Goal: Task Accomplishment & Management: Use online tool/utility

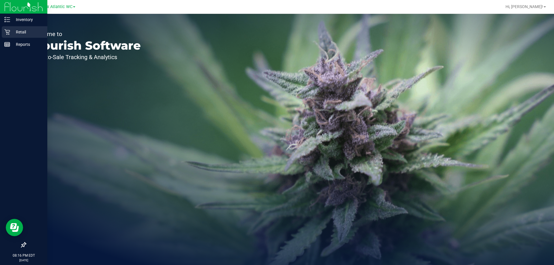
click at [7, 34] on icon at bounding box center [6, 31] width 5 height 5
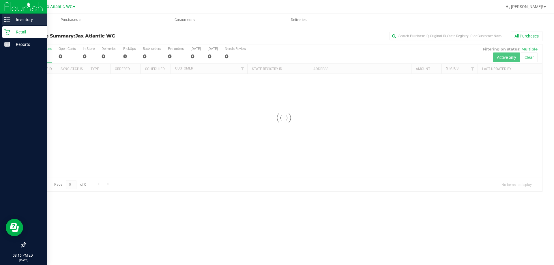
click at [12, 20] on p "Inventory" at bounding box center [27, 19] width 35 height 7
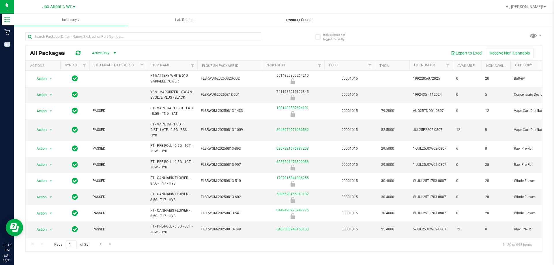
click at [290, 20] on span "Inventory Counts" at bounding box center [299, 19] width 43 height 5
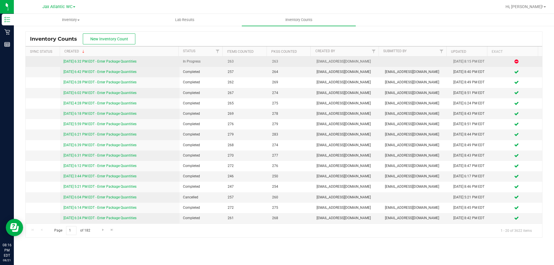
click at [91, 62] on link "[DATE] 6:32 PM EDT - Enter Package Quantities" at bounding box center [99, 61] width 73 height 4
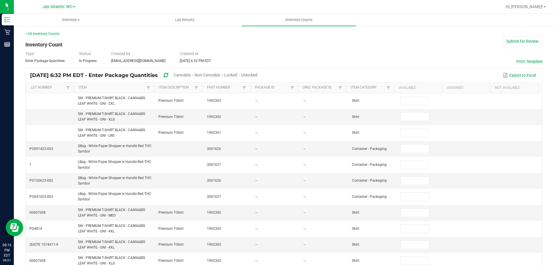
click at [257, 74] on span "Unlocked" at bounding box center [249, 75] width 16 height 5
type input "1"
type input "8"
type input "0"
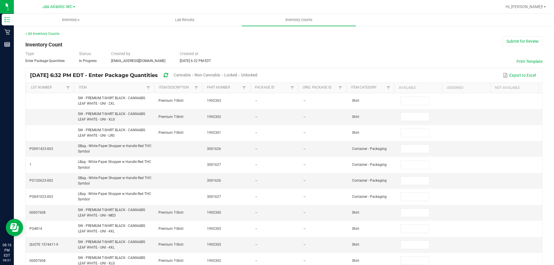
type input "3"
type input "0"
type input "9"
type input "0"
type input "11"
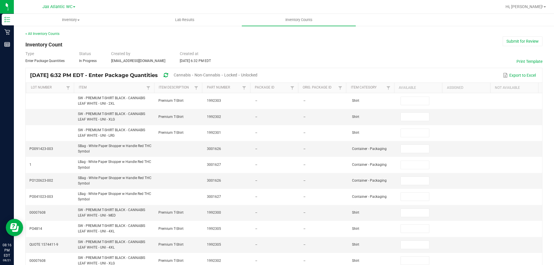
type input "0"
type input "12"
type input "0"
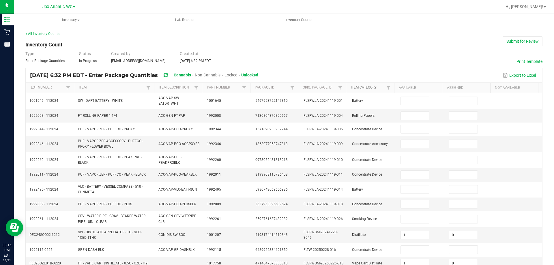
click at [378, 89] on link "Item Category" at bounding box center [368, 87] width 34 height 5
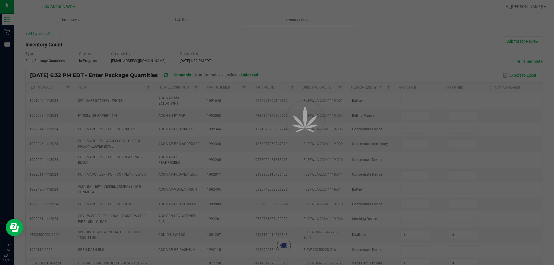
type input "10"
type input "11"
type input "23"
type input "6"
type input "40"
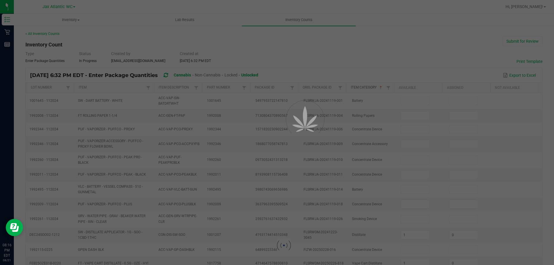
type input "46"
type input "27"
type input "5"
type input "0"
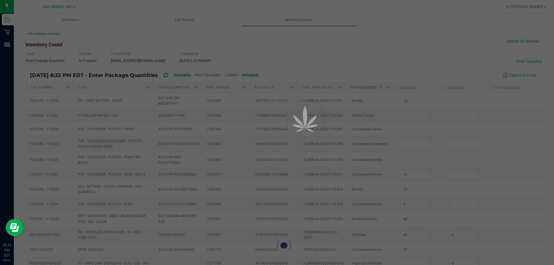
type input "0"
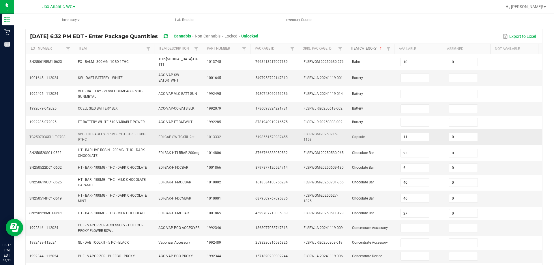
scroll to position [142, 0]
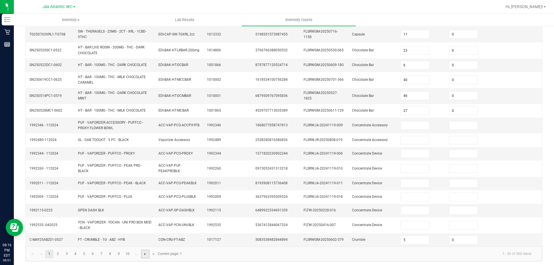
click at [146, 252] on span "Go to the next page" at bounding box center [145, 254] width 5 height 5
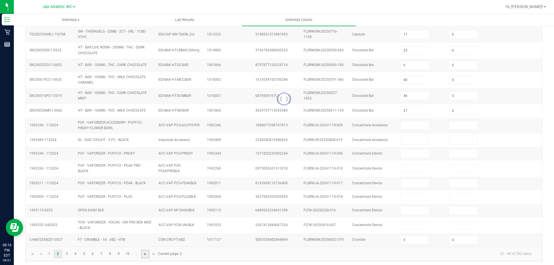
type input "5"
type input "2"
type input "1"
type input "8"
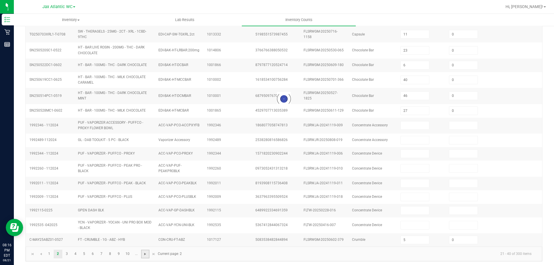
type input "7"
type input "12"
type input "7"
type input "2"
type input "6"
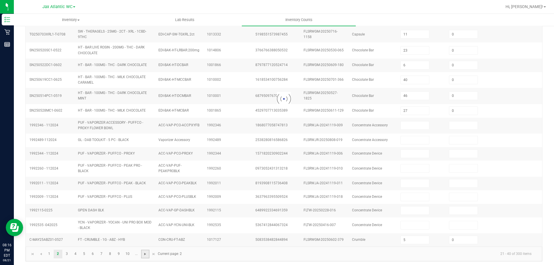
type input "5"
type input "9"
type input "4"
type input "0"
type input "9"
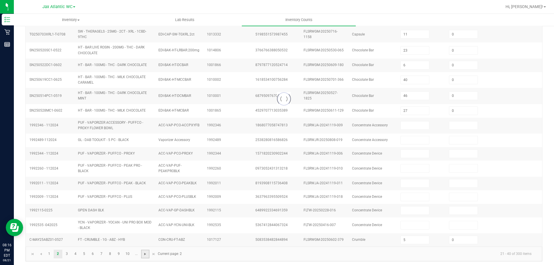
type input "0"
type input "8"
type input "0"
type input "7"
type input "0"
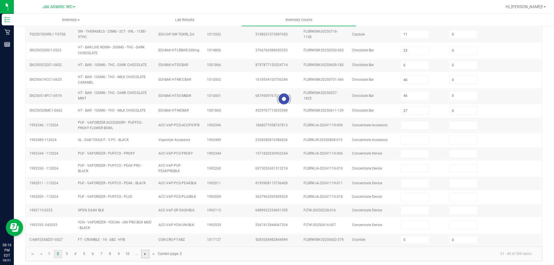
type input "4"
type input "0"
type input "5"
type input "0"
type input "11"
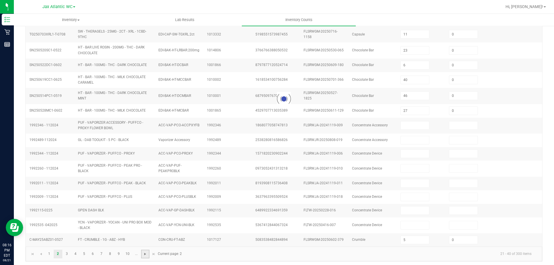
type input "0"
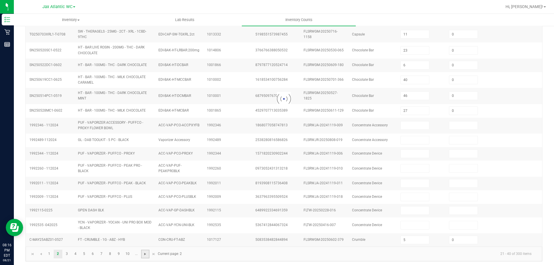
type input "0"
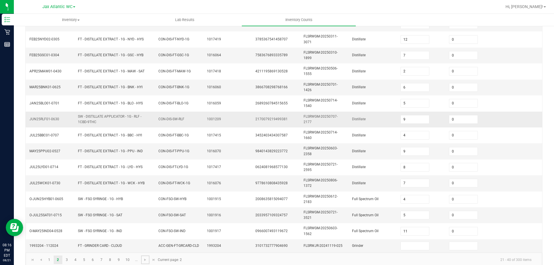
scroll to position [164, 0]
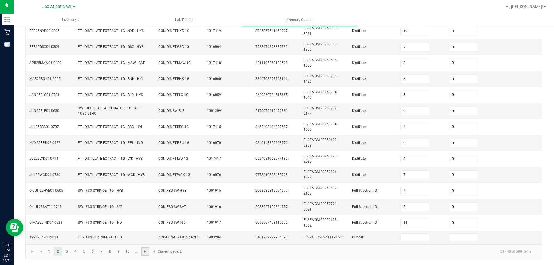
click at [143, 249] on span "Go to the next page" at bounding box center [145, 251] width 5 height 5
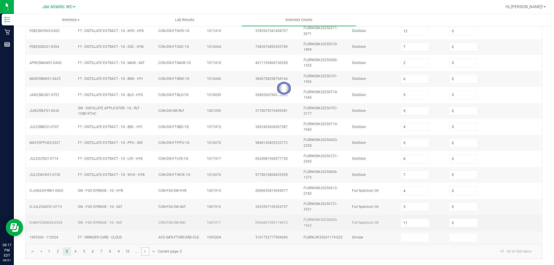
type input "4"
type input "14"
type input "15"
type input "11"
type input "21"
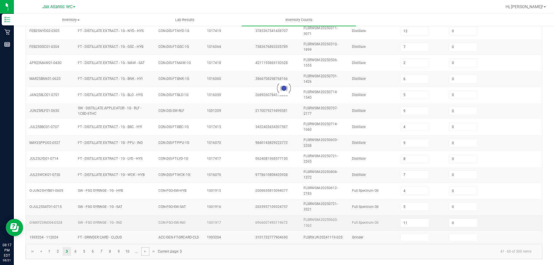
type input "20"
type input "1"
type input "36"
type input "34"
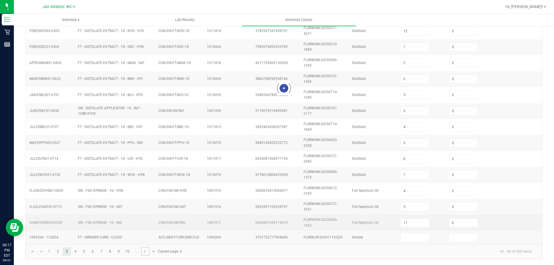
type input "38"
type input "10"
type input "36"
type input "28"
type input "8"
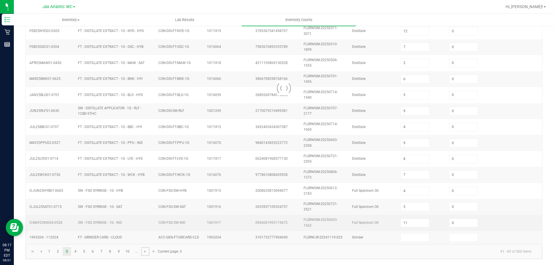
type input "1"
type input "6"
type input "2"
type input "0"
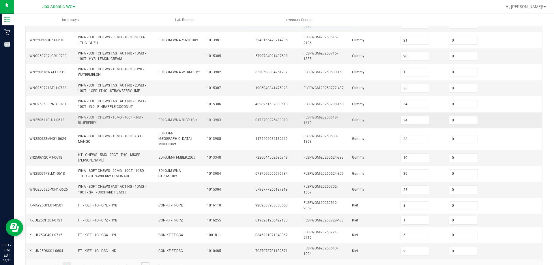
scroll to position [154, 0]
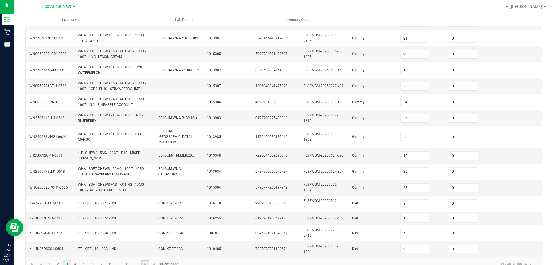
click at [148, 260] on link at bounding box center [145, 264] width 8 height 9
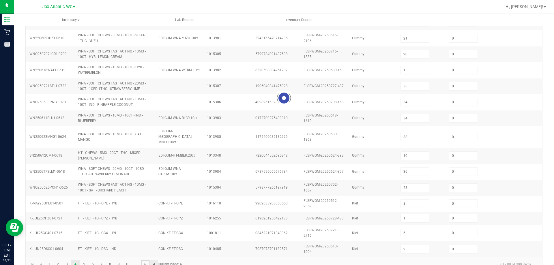
type input "6"
type input "4"
type input "2"
type input "4"
type input "7"
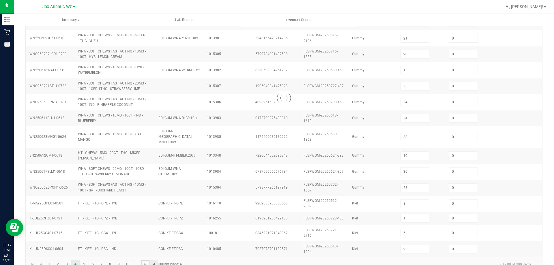
type input "8"
type input "9"
type input "1"
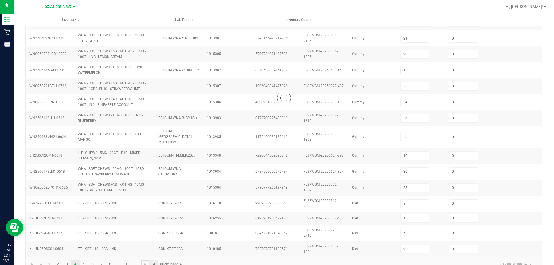
type input "5"
type input "3"
type input "7"
type input "5"
type input "6"
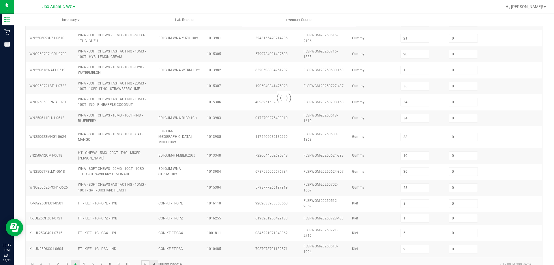
type input "5"
type input "6"
type input "7"
type input "12"
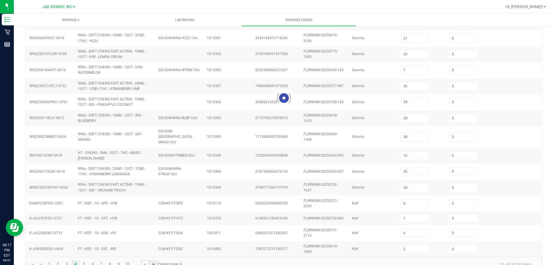
type input "0"
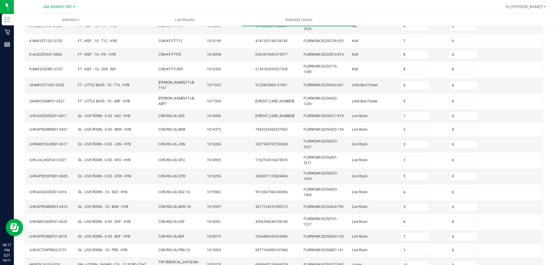
scroll to position [139, 0]
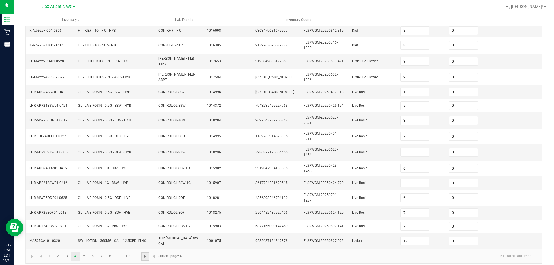
click at [145, 254] on span "Go to the next page" at bounding box center [145, 256] width 5 height 5
type input "2"
type input "1"
type input "4"
type input "10"
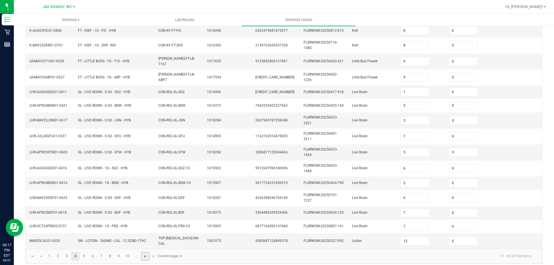
type input "13"
type input "11"
type input "1"
type input "5"
type input "4"
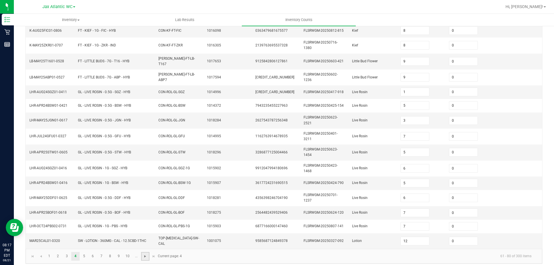
type input "11"
type input "7"
type input "15"
type input "12"
type input "5"
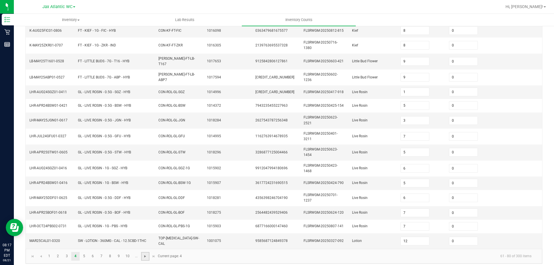
type input "2"
type input "3"
type input "8"
type input "18"
type input "5"
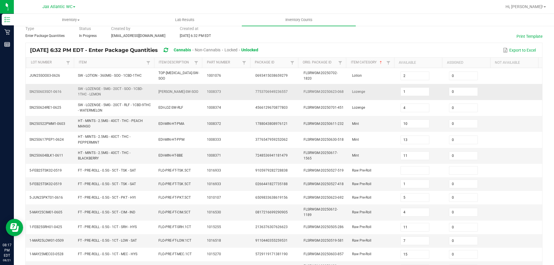
scroll to position [58, 0]
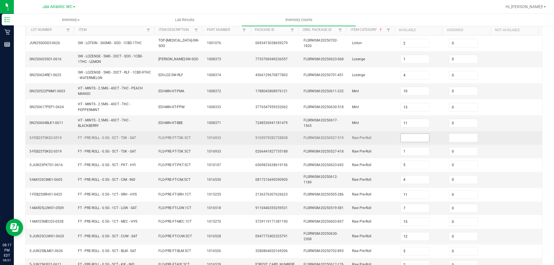
click at [410, 137] on input at bounding box center [415, 138] width 29 height 8
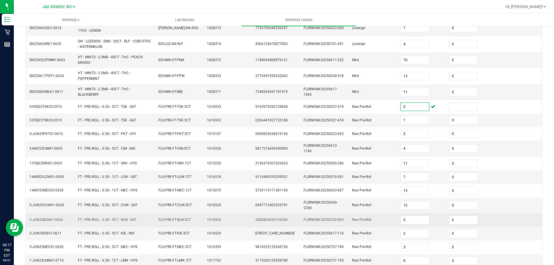
scroll to position [142, 0]
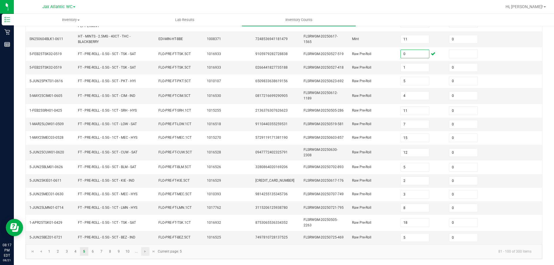
type input "0"
click at [142, 254] on link at bounding box center [145, 251] width 8 height 9
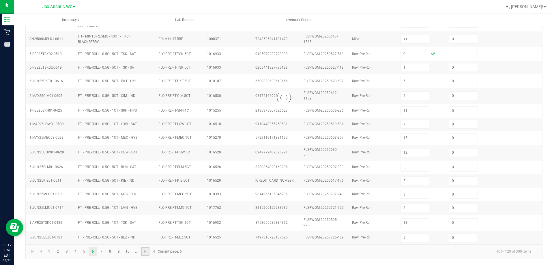
type input "1"
type input "6"
type input "5"
type input "29"
type input "8"
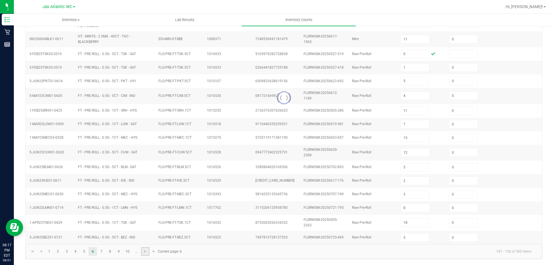
type input "3"
type input "10"
type input "19"
type input "5"
type input "6"
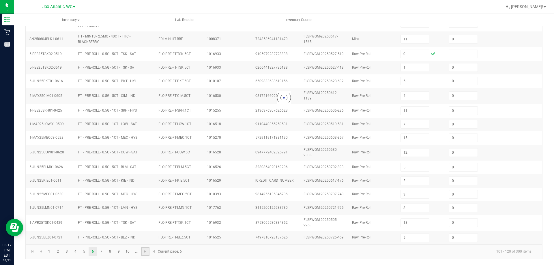
type input "5"
type input "10"
type input "16"
type input "0"
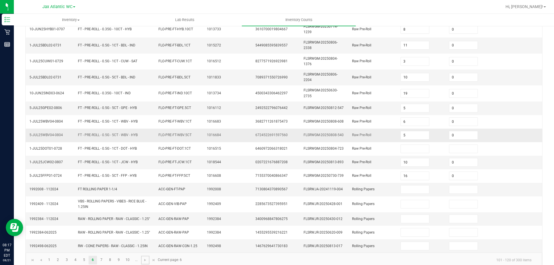
scroll to position [134, 0]
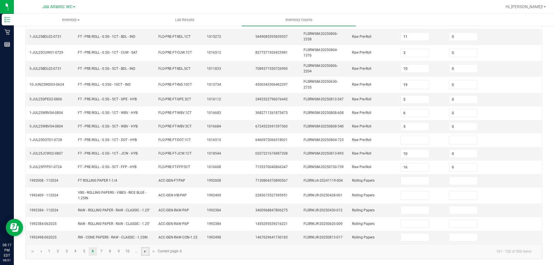
click at [146, 252] on span "Go to the next page" at bounding box center [145, 251] width 5 height 5
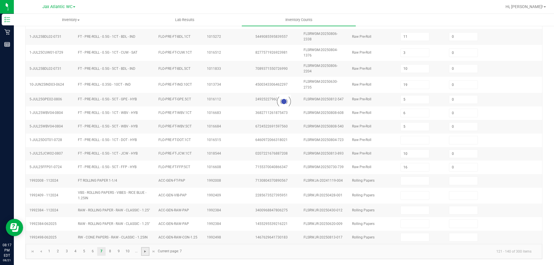
type input "3"
type input "8"
type input "3"
type input "1"
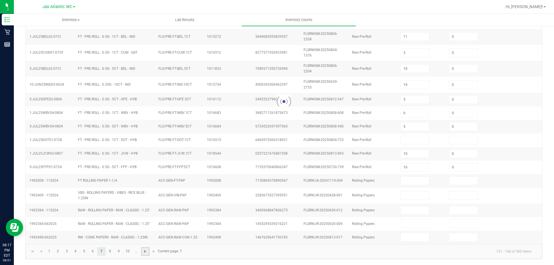
type input "0"
type input "4"
type input "5"
type input "4"
type input "0"
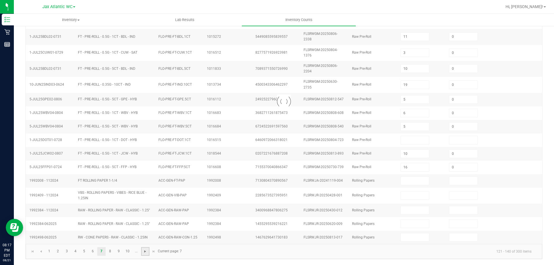
type input "5"
type input "0"
type input "4"
type input "0"
type input "6"
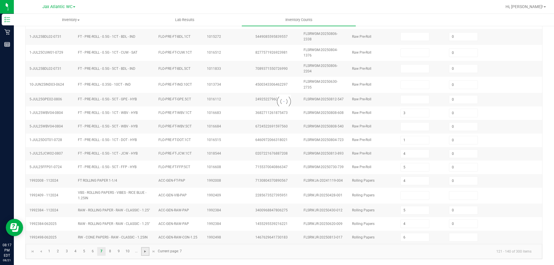
type input "0"
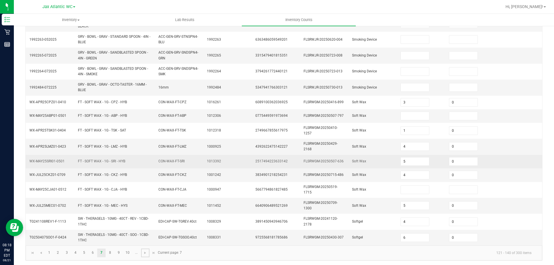
scroll to position [151, 0]
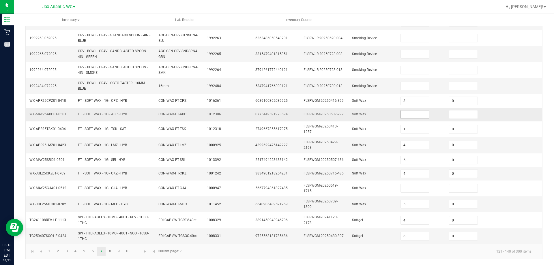
click at [408, 114] on input at bounding box center [415, 115] width 29 height 8
click at [401, 115] on input at bounding box center [415, 115] width 29 height 8
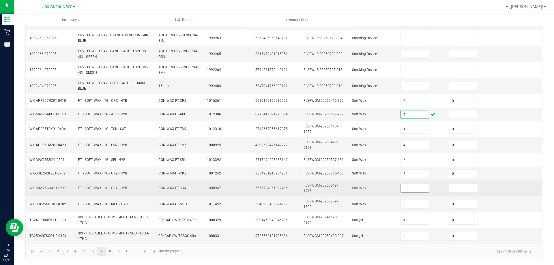
type input "4"
click at [412, 192] on input at bounding box center [415, 188] width 29 height 8
type input "5"
click at [351, 194] on td "Soft Wax" at bounding box center [373, 189] width 48 height 16
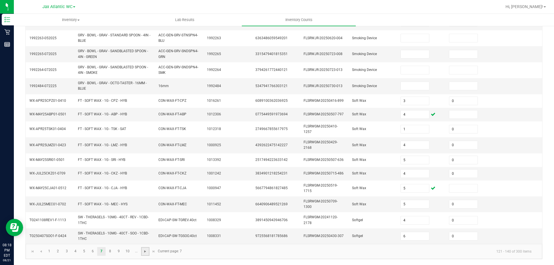
click at [146, 254] on span "Go to the next page" at bounding box center [145, 251] width 5 height 5
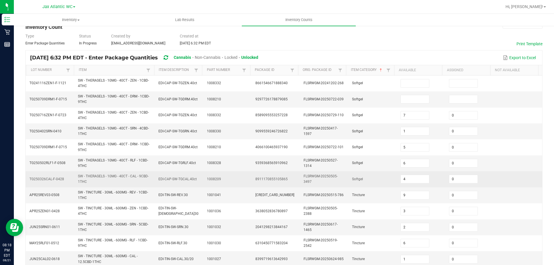
scroll to position [0, 0]
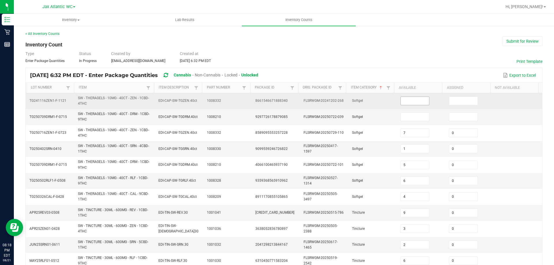
click at [408, 99] on input at bounding box center [415, 101] width 29 height 8
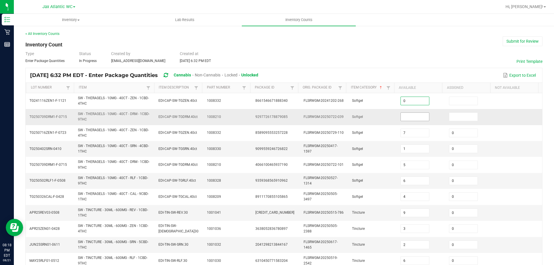
click at [402, 119] on input at bounding box center [415, 117] width 29 height 8
click at [407, 118] on input at bounding box center [415, 117] width 29 height 8
click at [388, 120] on td "Softgel" at bounding box center [373, 117] width 48 height 16
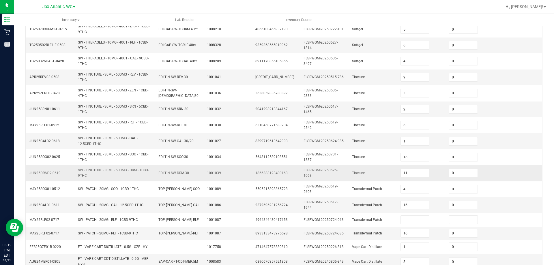
scroll to position [161, 0]
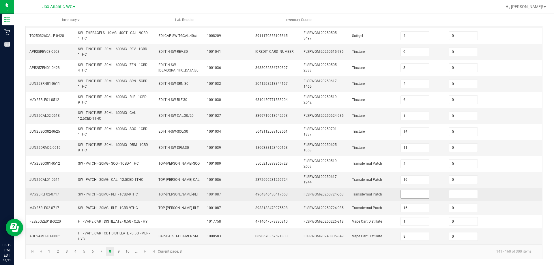
click at [401, 192] on input at bounding box center [415, 194] width 29 height 8
click at [412, 196] on input at bounding box center [415, 194] width 29 height 8
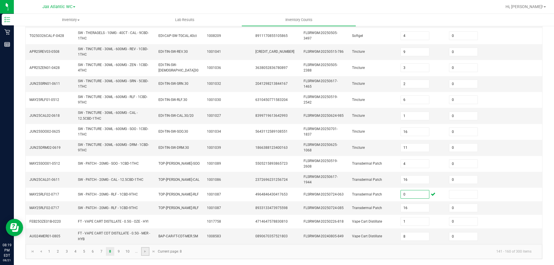
click at [147, 249] on link at bounding box center [145, 251] width 8 height 9
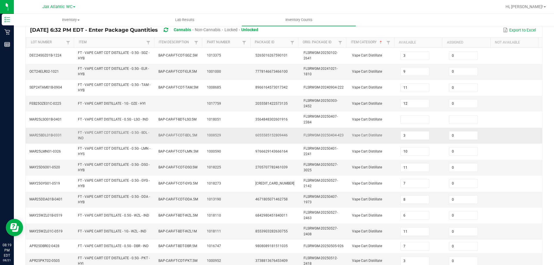
scroll to position [46, 0]
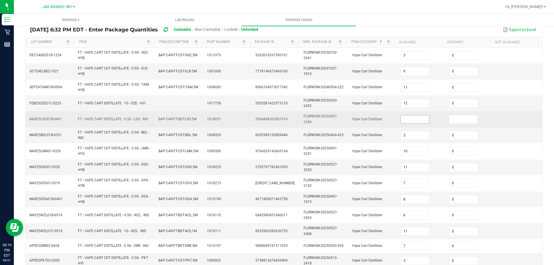
click at [409, 118] on input at bounding box center [415, 119] width 29 height 8
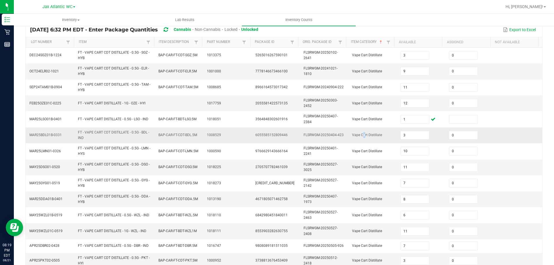
click at [357, 129] on td "Vape Cart Distillate" at bounding box center [373, 136] width 48 height 16
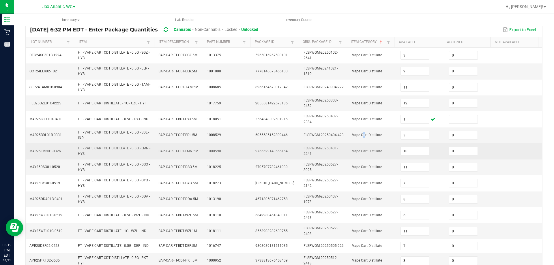
scroll to position [164, 0]
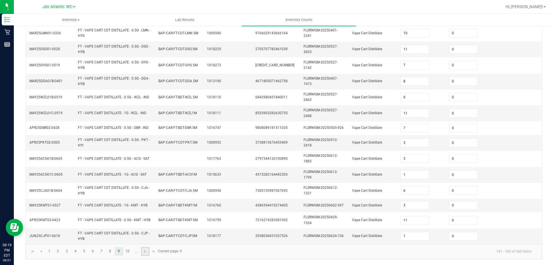
click at [143, 254] on link at bounding box center [145, 251] width 8 height 9
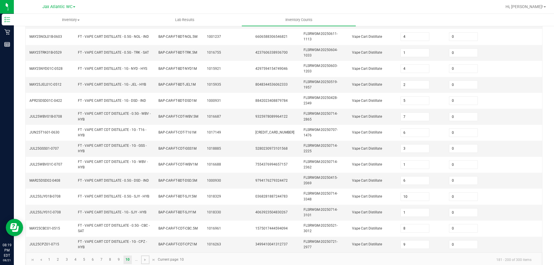
scroll to position [168, 0]
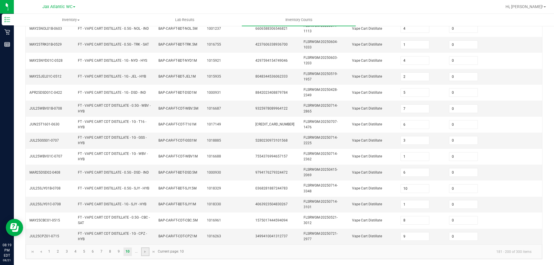
click at [142, 250] on link at bounding box center [145, 252] width 8 height 9
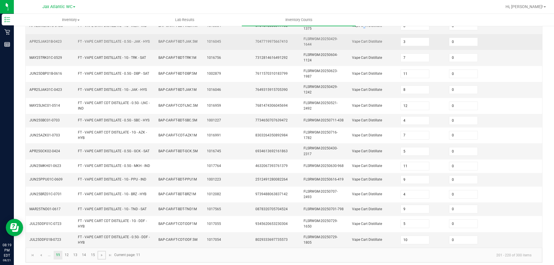
scroll to position [156, 0]
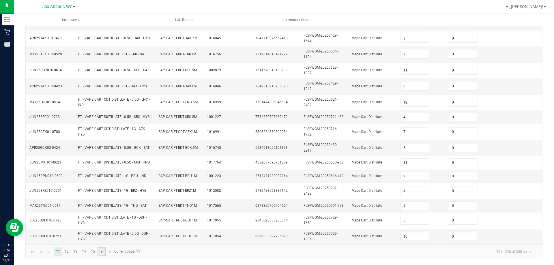
click at [102, 250] on span "Go to the next page" at bounding box center [102, 252] width 5 height 5
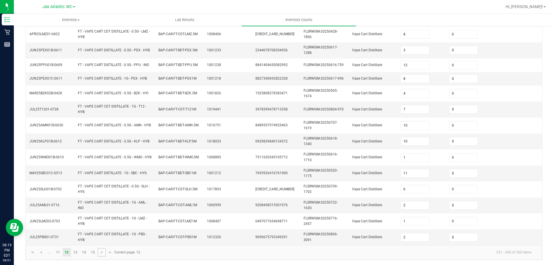
scroll to position [161, 0]
click at [105, 252] on link at bounding box center [102, 251] width 8 height 9
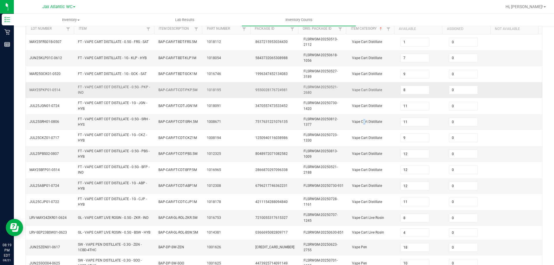
scroll to position [168, 0]
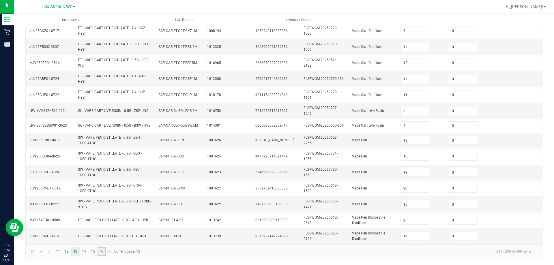
click at [100, 250] on span "Go to the next page" at bounding box center [102, 251] width 5 height 5
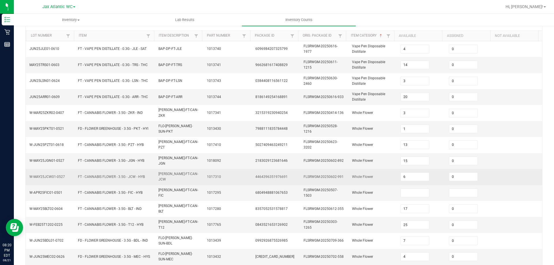
scroll to position [115, 0]
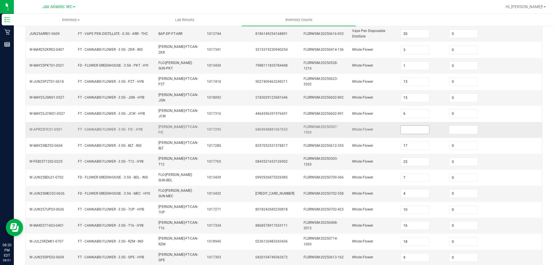
click at [408, 126] on input at bounding box center [415, 130] width 29 height 8
click at [411, 126] on input at bounding box center [415, 130] width 29 height 8
click at [410, 126] on input at bounding box center [415, 130] width 29 height 8
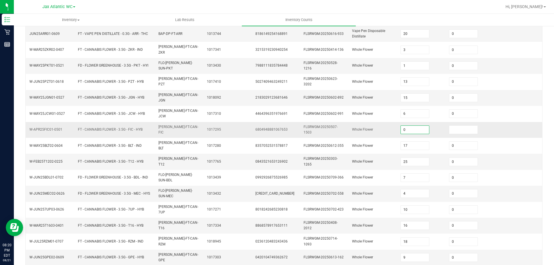
click at [374, 122] on td "Whole Flower" at bounding box center [373, 130] width 48 height 16
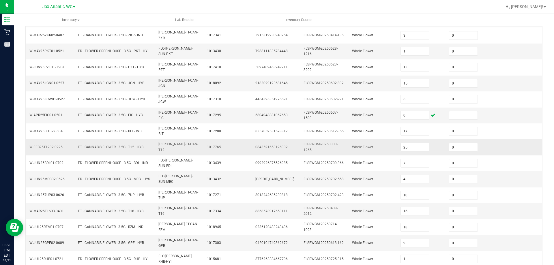
scroll to position [144, 0]
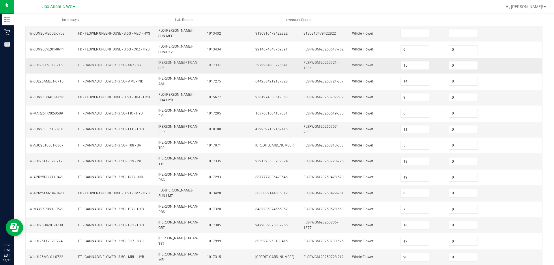
scroll to position [58, 0]
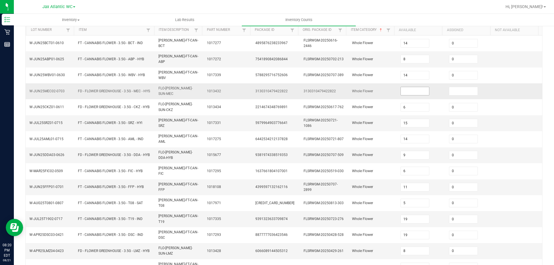
click at [401, 87] on input at bounding box center [415, 91] width 29 height 8
click at [406, 87] on input at bounding box center [415, 91] width 29 height 8
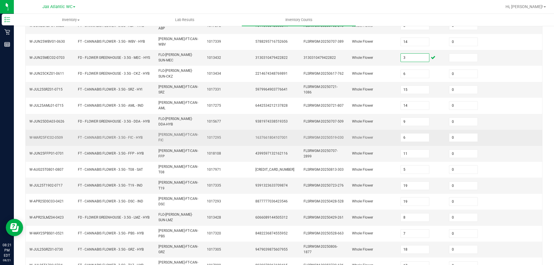
scroll to position [130, 0]
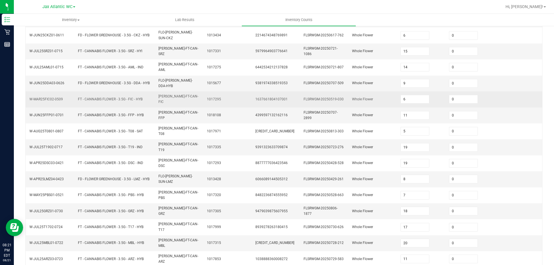
click at [349, 156] on td "Whole Flower" at bounding box center [373, 164] width 48 height 16
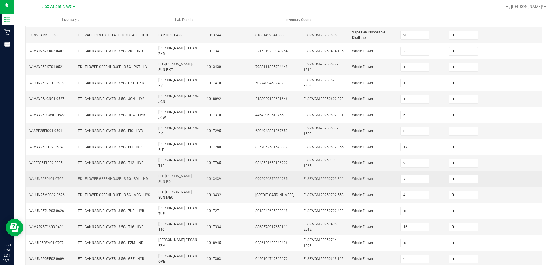
scroll to position [144, 0]
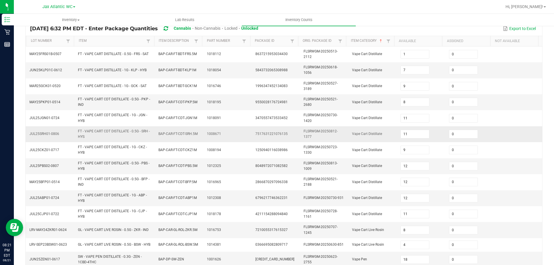
scroll to position [168, 0]
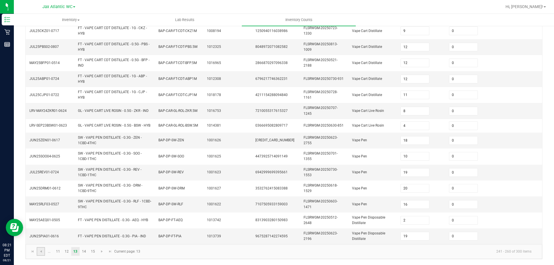
click at [38, 254] on link at bounding box center [41, 251] width 8 height 9
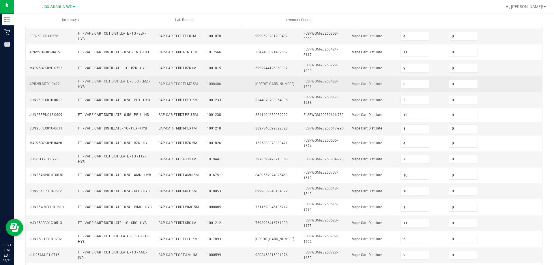
scroll to position [161, 0]
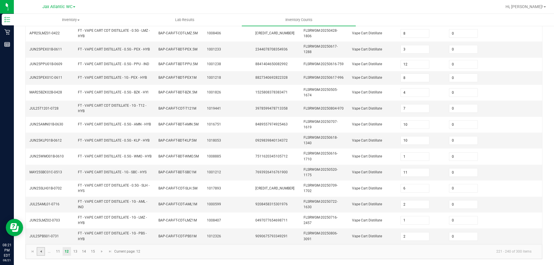
click at [41, 252] on span "Go to the previous page" at bounding box center [41, 251] width 5 height 5
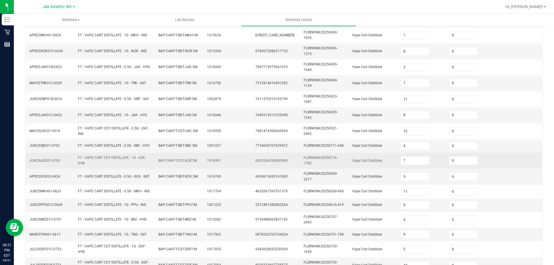
scroll to position [156, 0]
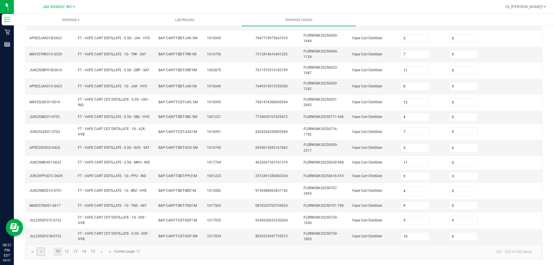
click at [44, 252] on link at bounding box center [41, 252] width 8 height 9
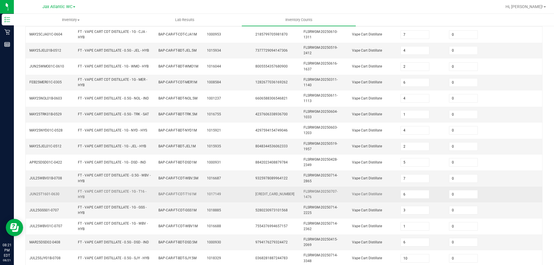
scroll to position [168, 0]
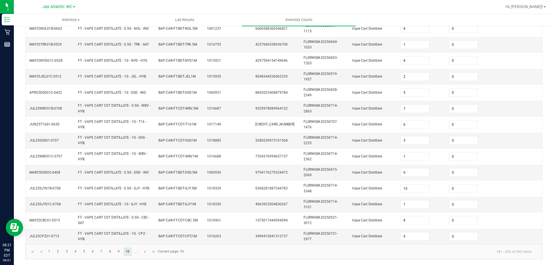
click at [41, 256] on kendo-pager "1 2 3 4 5 6 7 8 9 10 ... 181 - 200 of 300 items Current page: 10" at bounding box center [284, 251] width 516 height 15
click at [41, 254] on span "Go to the previous page" at bounding box center [41, 252] width 5 height 5
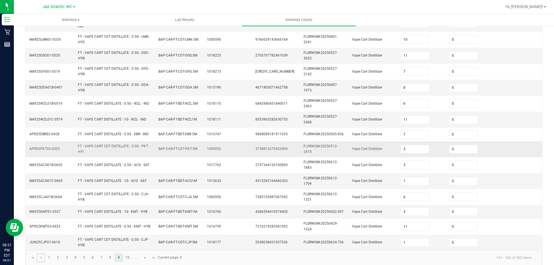
scroll to position [164, 0]
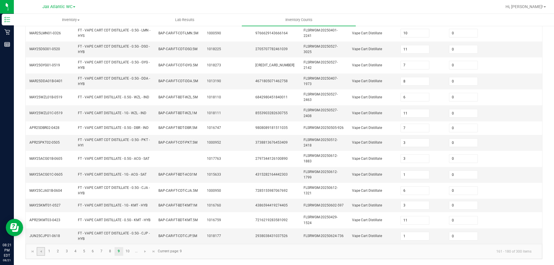
click at [44, 252] on link at bounding box center [41, 251] width 8 height 9
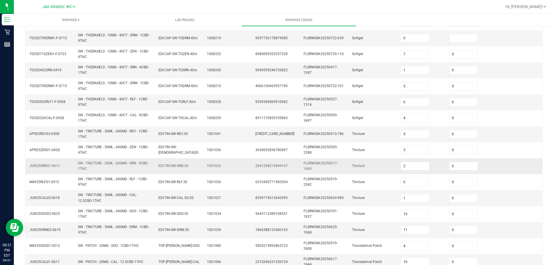
scroll to position [161, 0]
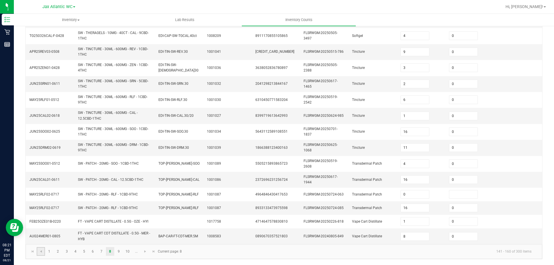
click at [44, 252] on link at bounding box center [41, 251] width 8 height 9
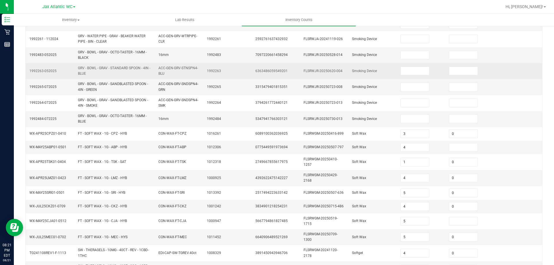
scroll to position [151, 0]
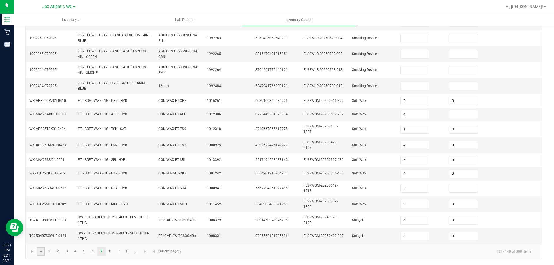
click at [41, 250] on span "Go to the previous page" at bounding box center [41, 251] width 5 height 5
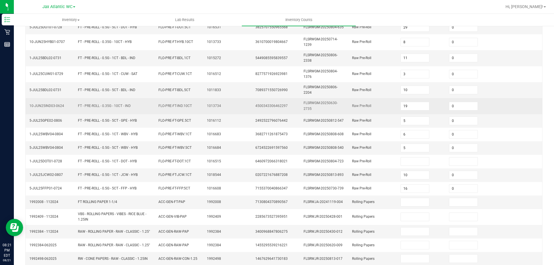
scroll to position [115, 0]
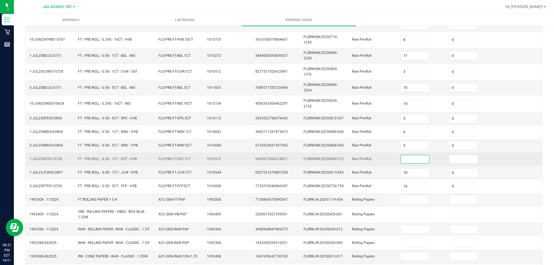
click at [403, 158] on input at bounding box center [415, 159] width 29 height 8
click at [415, 154] on td at bounding box center [421, 160] width 48 height 14
click at [415, 159] on input at bounding box center [415, 159] width 29 height 8
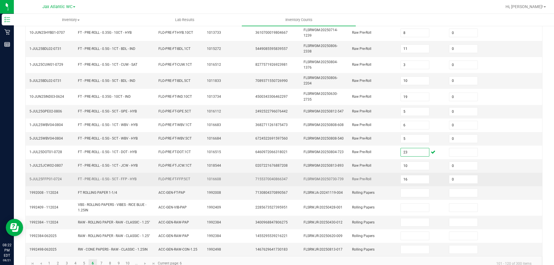
scroll to position [134, 0]
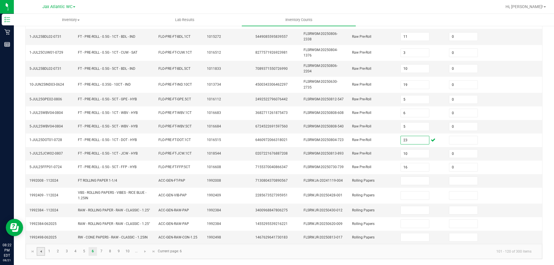
click at [40, 253] on span "Go to the previous page" at bounding box center [41, 251] width 5 height 5
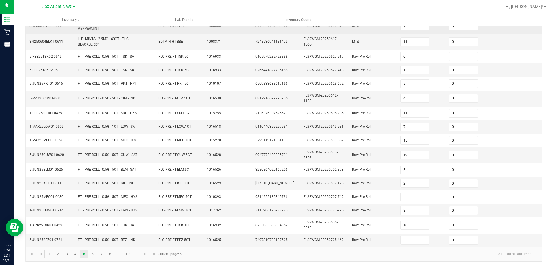
scroll to position [142, 0]
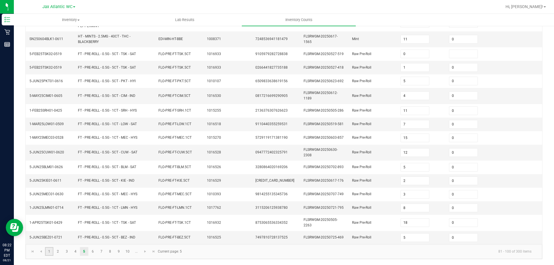
click at [45, 251] on link "1" at bounding box center [49, 251] width 8 height 9
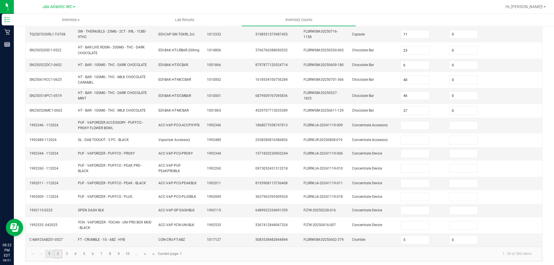
click at [56, 255] on link "2" at bounding box center [58, 254] width 8 height 9
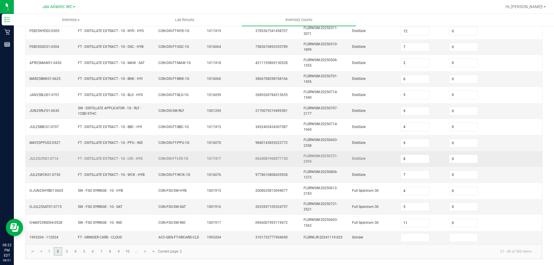
scroll to position [164, 0]
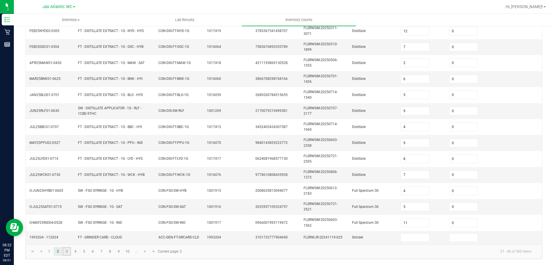
click at [68, 247] on link "3" at bounding box center [67, 251] width 8 height 9
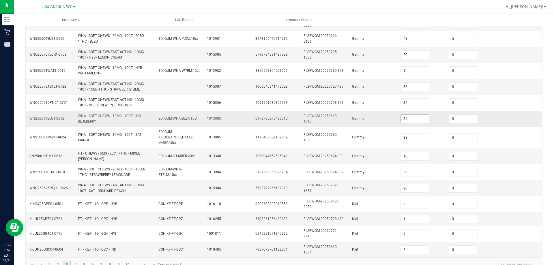
scroll to position [154, 0]
click at [143, 262] on span "Go to the next page" at bounding box center [145, 264] width 5 height 5
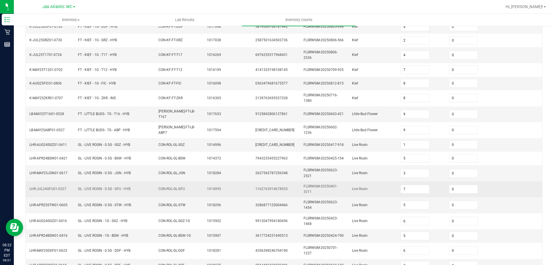
scroll to position [139, 0]
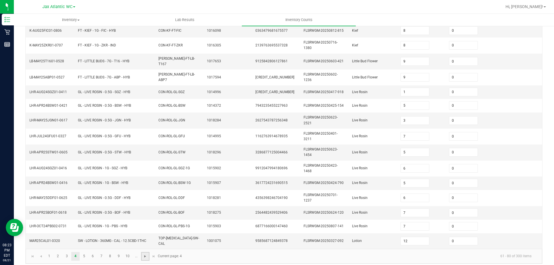
click at [143, 254] on span "Go to the next page" at bounding box center [145, 256] width 5 height 5
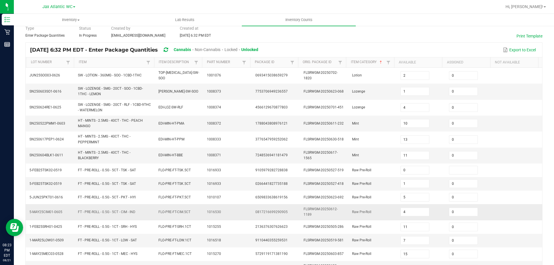
scroll to position [0, 0]
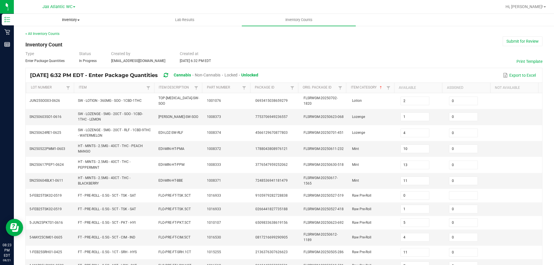
click at [70, 22] on span "Inventory" at bounding box center [70, 19] width 113 height 5
click at [152, 39] on div "< All Inventory Counts Inventory Count Submit for Review Type Enter Package Qua…" at bounding box center [283, 216] width 517 height 370
click at [511, 42] on button "Submit for Review" at bounding box center [523, 41] width 40 height 10
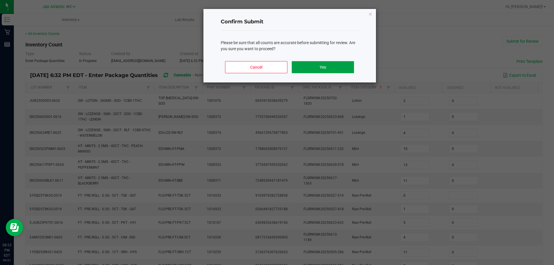
click at [306, 65] on button "Yes" at bounding box center [323, 67] width 62 height 12
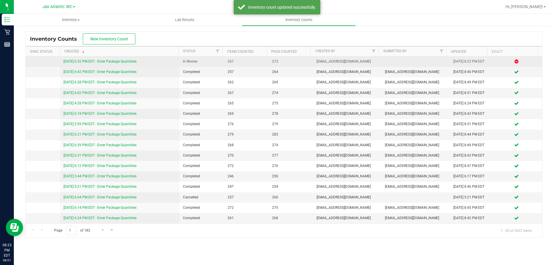
click at [128, 62] on link "[DATE] 6:32 PM EDT - Enter Package Quantities" at bounding box center [99, 61] width 73 height 4
click at [102, 62] on link "[DATE] 6:32 PM EDT - Enter Package Quantities" at bounding box center [99, 61] width 73 height 4
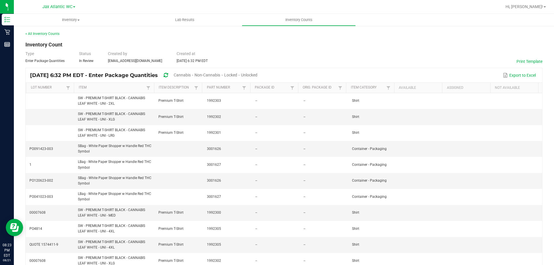
click at [363, 56] on div "Type Enter Package Quantities Status In Review Created by [EMAIL_ADDRESS][DOMAI…" at bounding box center [283, 57] width 517 height 13
click at [362, 56] on div "Type Enter Package Quantities Status In Review Created by [EMAIL_ADDRESS][DOMAI…" at bounding box center [283, 57] width 517 height 13
